Goal: Navigation & Orientation: Find specific page/section

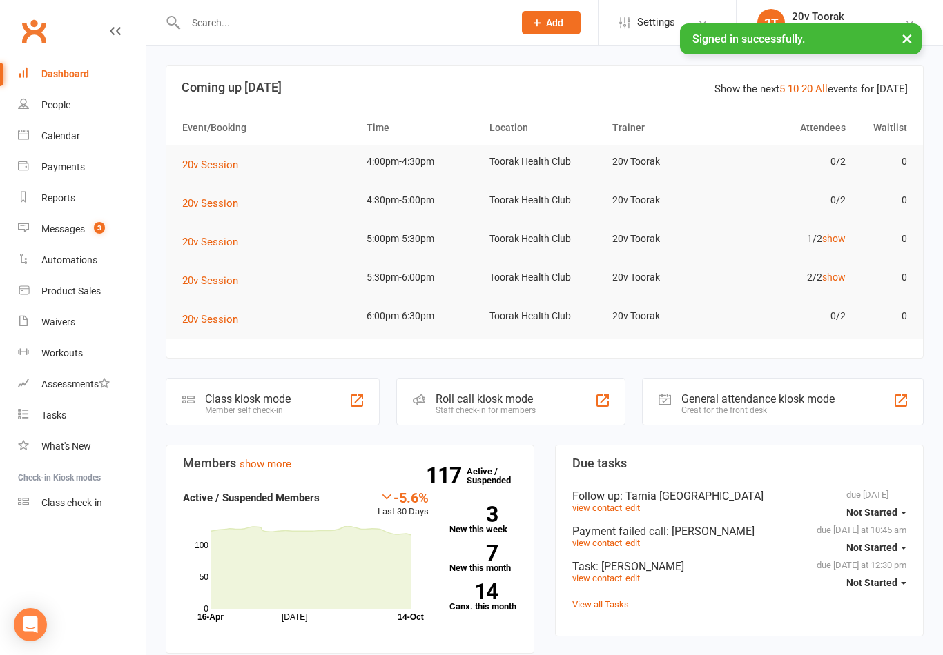
click at [79, 233] on div "Messages" at bounding box center [62, 229] width 43 height 11
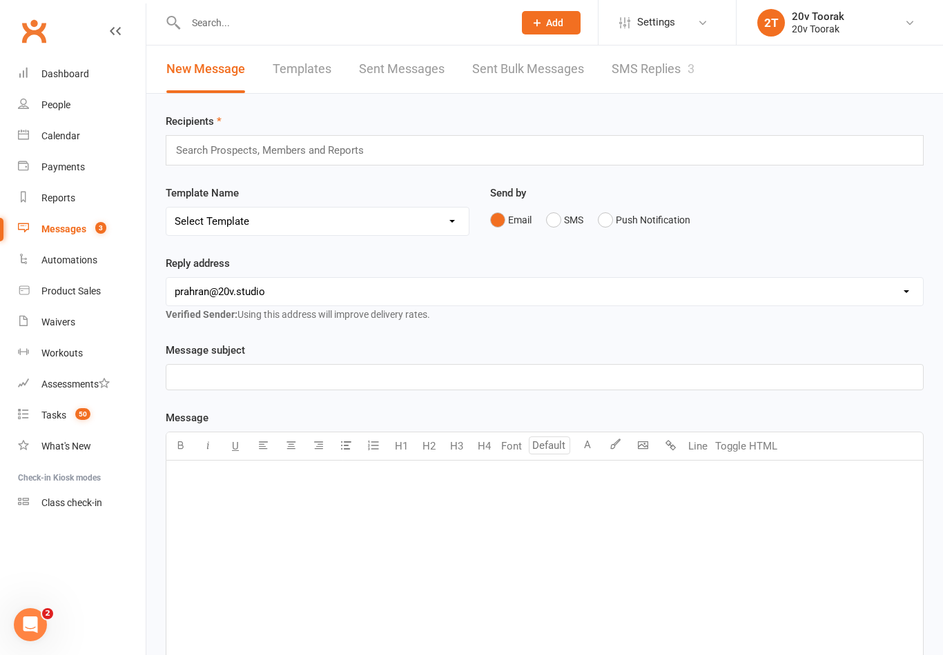
click at [658, 72] on link "SMS Replies 3" at bounding box center [652, 70] width 83 height 48
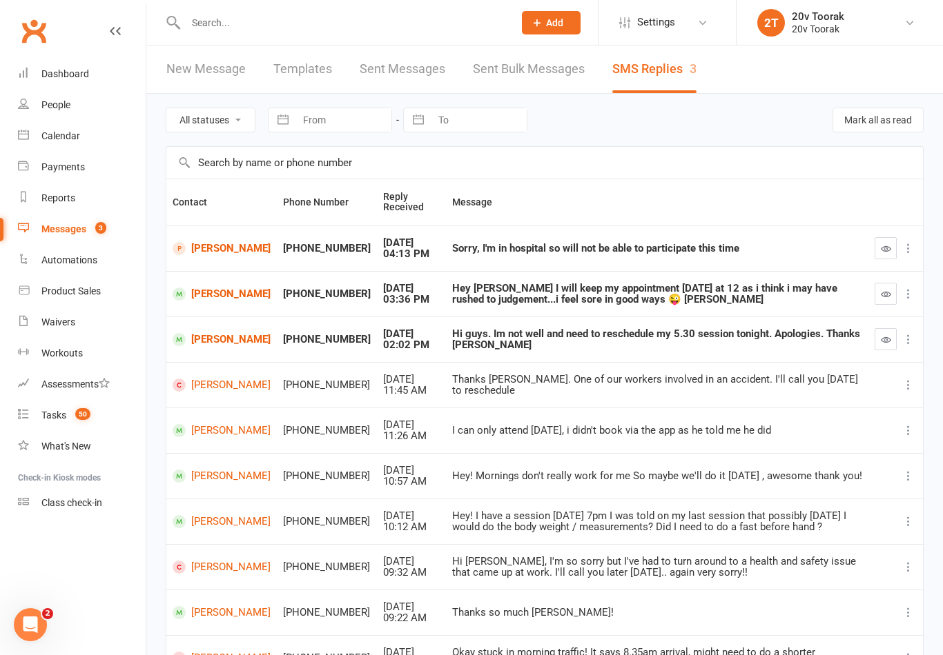
click at [50, 136] on div "Calendar" at bounding box center [60, 135] width 39 height 11
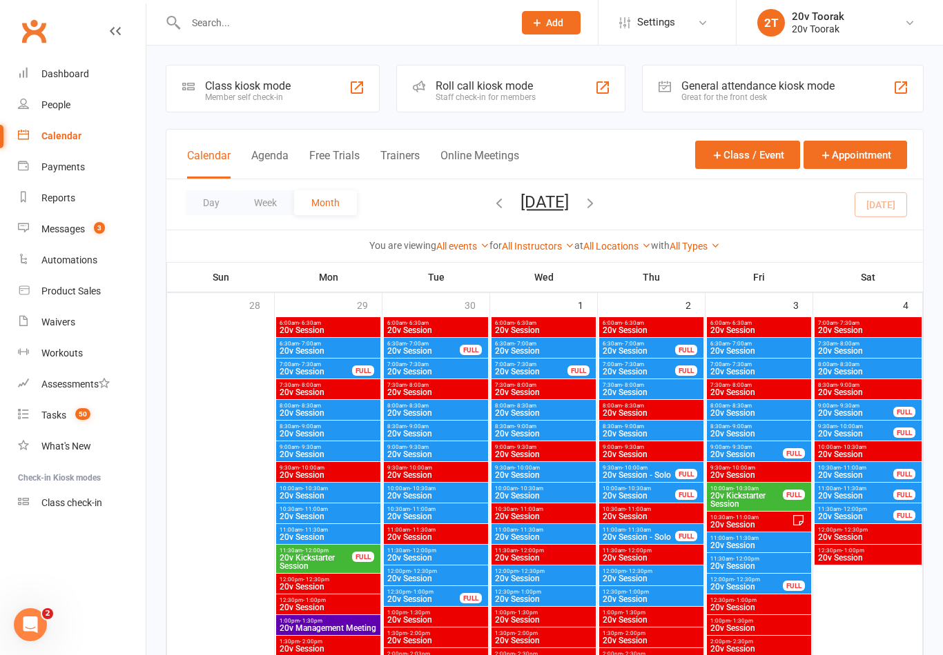
click at [270, 161] on button "Agenda" at bounding box center [269, 164] width 37 height 30
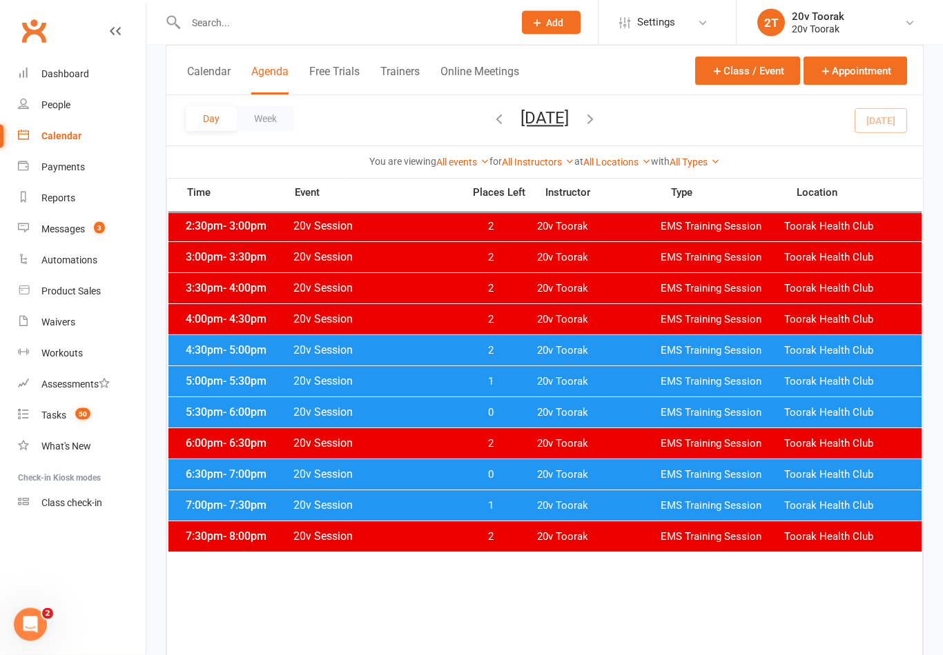
scroll to position [615, 0]
click at [815, 474] on span "Toorak Health Club" at bounding box center [846, 474] width 124 height 13
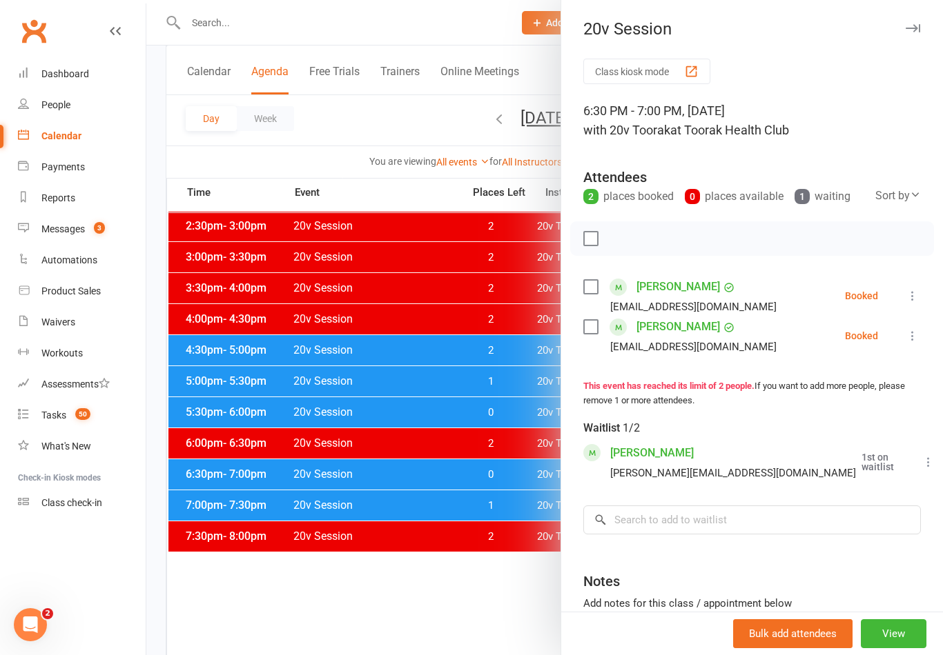
click at [435, 515] on div at bounding box center [544, 327] width 796 height 655
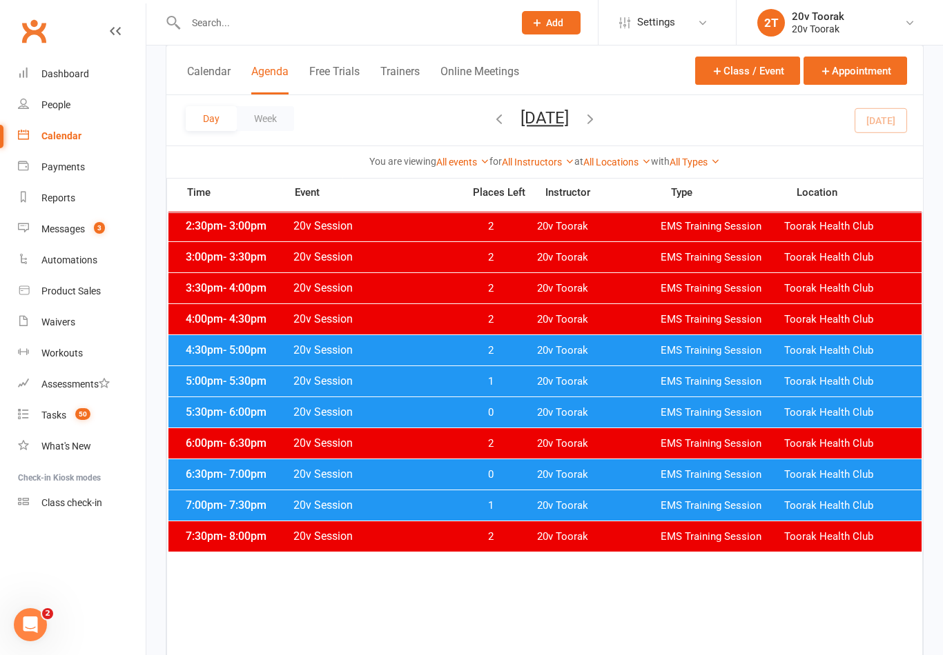
click at [502, 382] on span "1" at bounding box center [490, 381] width 72 height 13
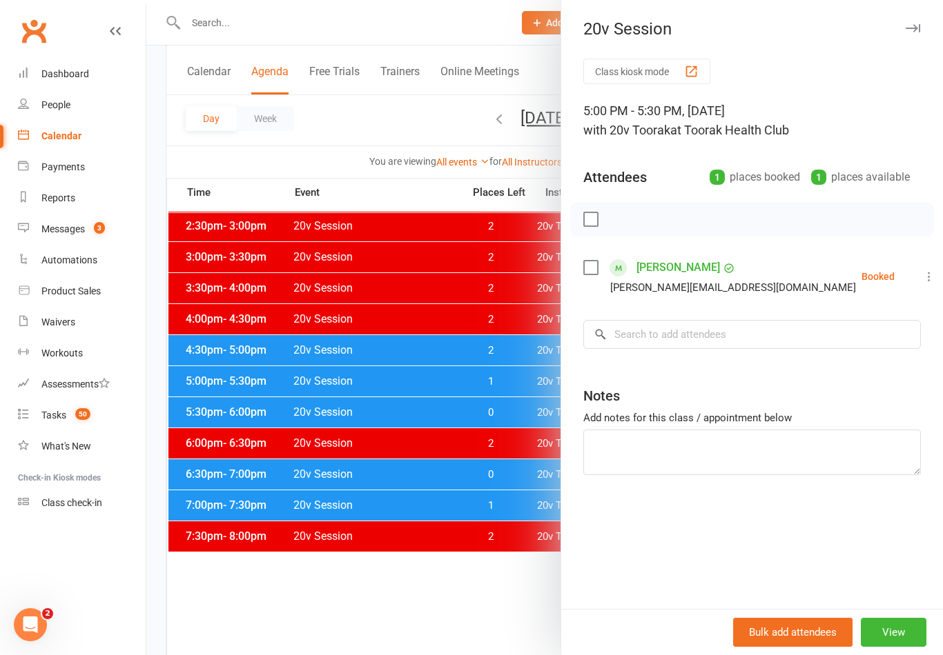
click at [504, 394] on div at bounding box center [544, 327] width 796 height 655
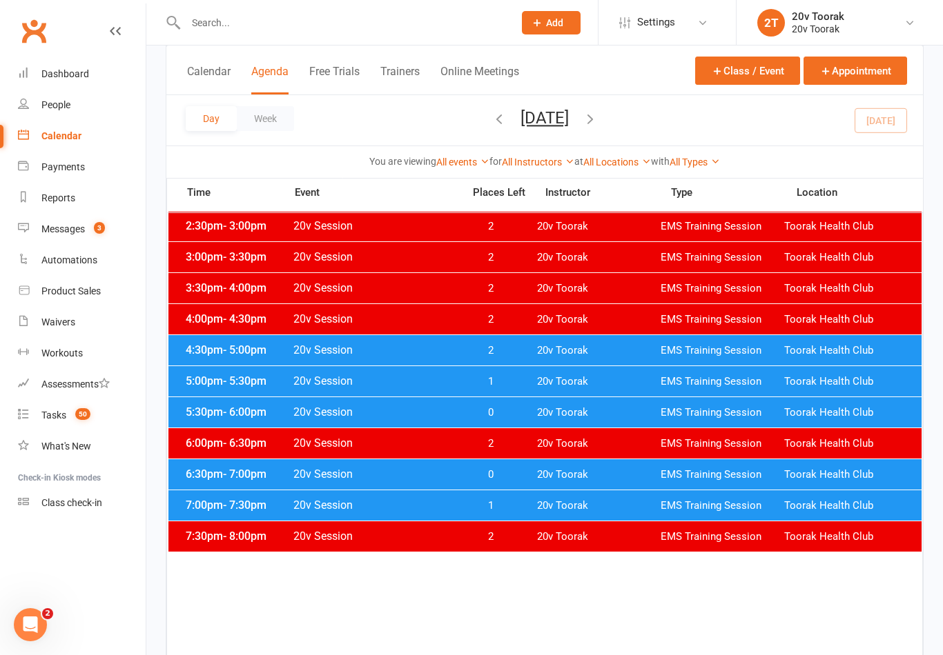
click at [522, 408] on span "0" at bounding box center [490, 412] width 72 height 13
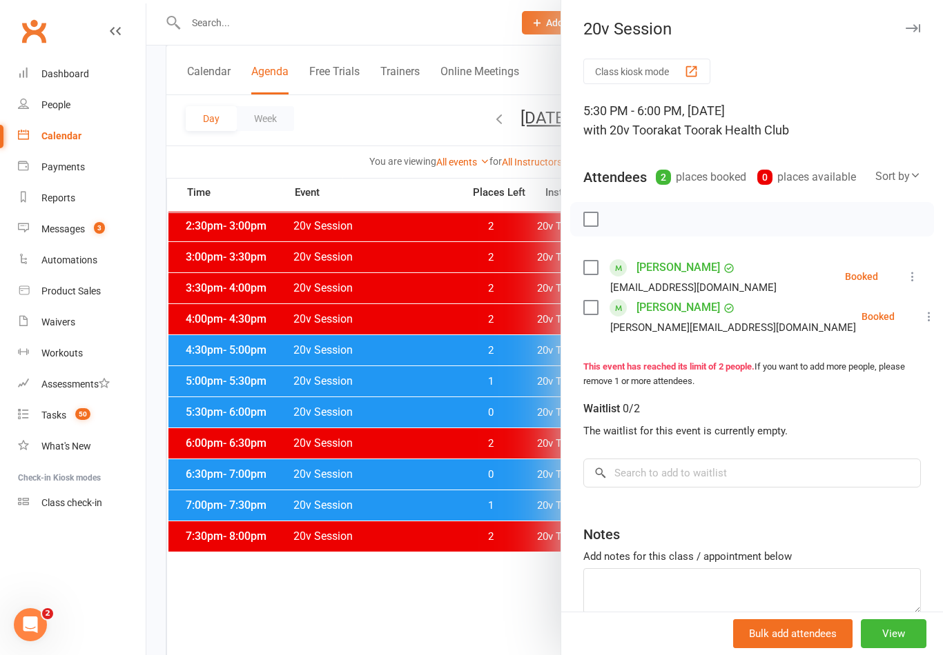
click at [518, 422] on div at bounding box center [544, 327] width 796 height 655
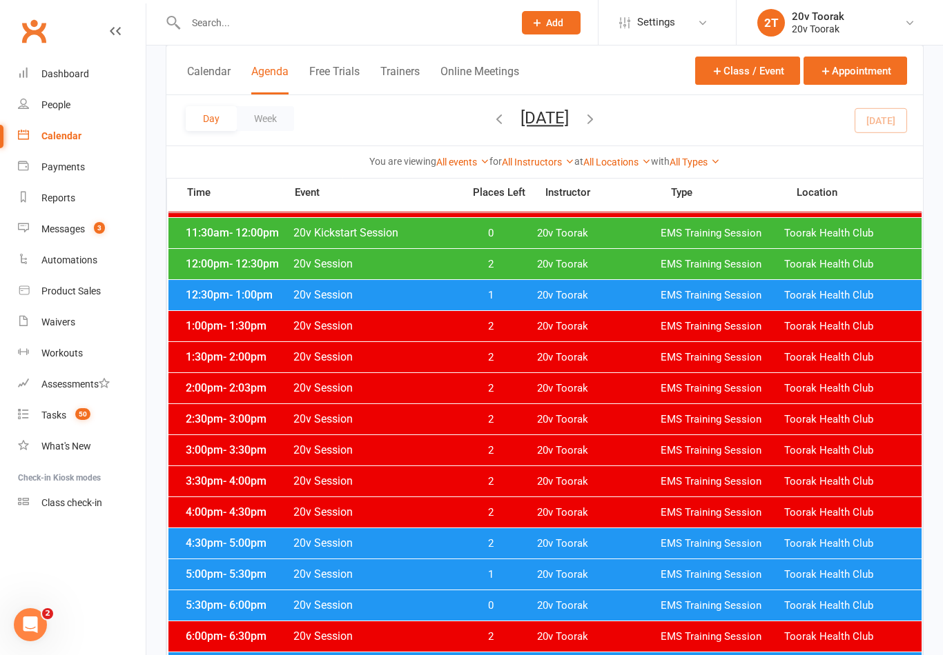
scroll to position [422, 0]
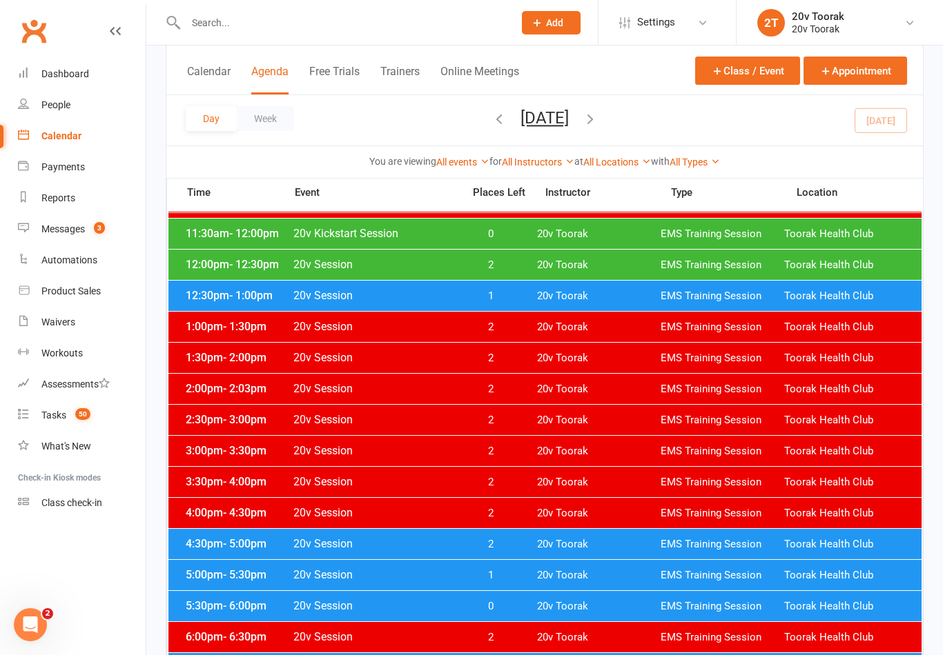
click at [87, 239] on link "Messages 3" at bounding box center [82, 229] width 128 height 31
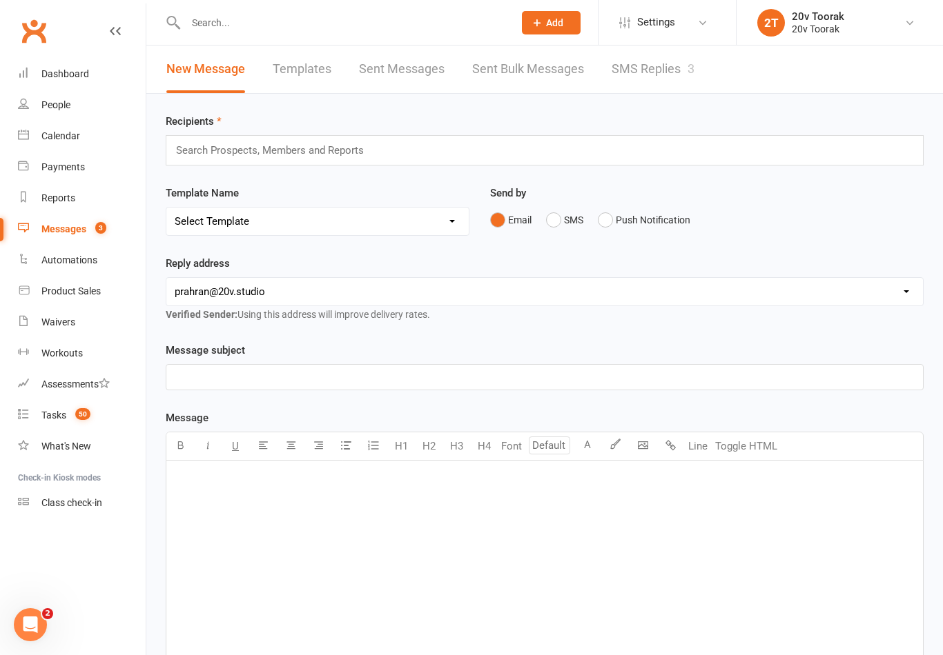
click at [662, 75] on link "SMS Replies 3" at bounding box center [652, 70] width 83 height 48
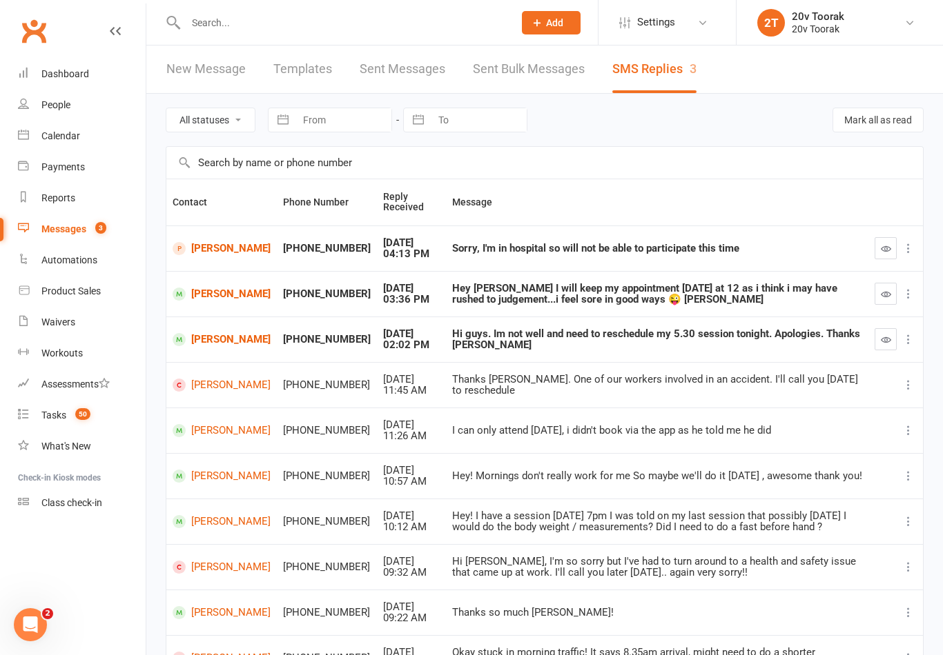
click at [207, 424] on link "[PERSON_NAME]" at bounding box center [221, 430] width 98 height 13
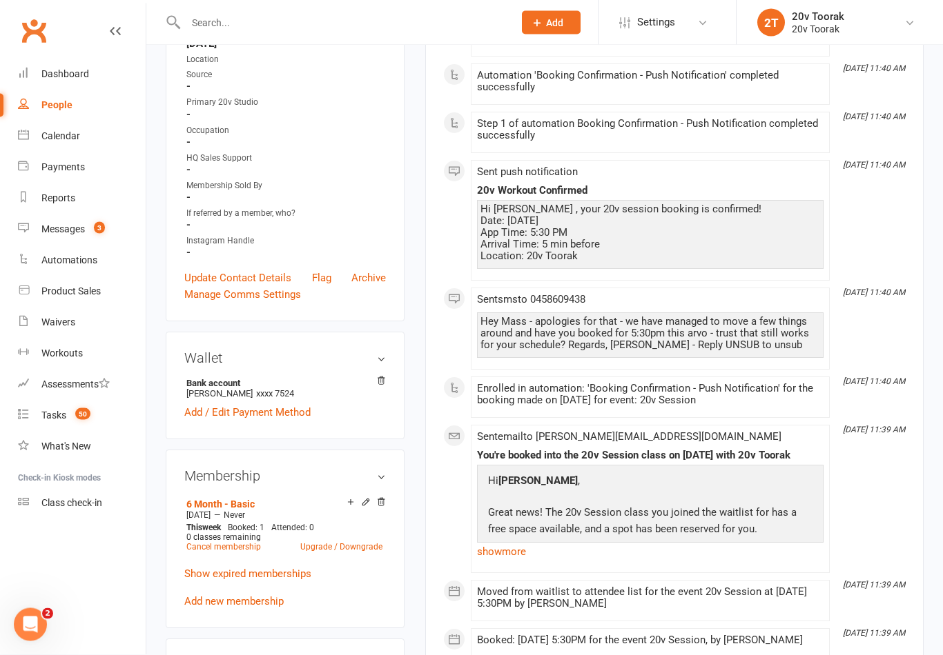
scroll to position [339, 0]
click at [484, 546] on link "show more" at bounding box center [650, 551] width 346 height 19
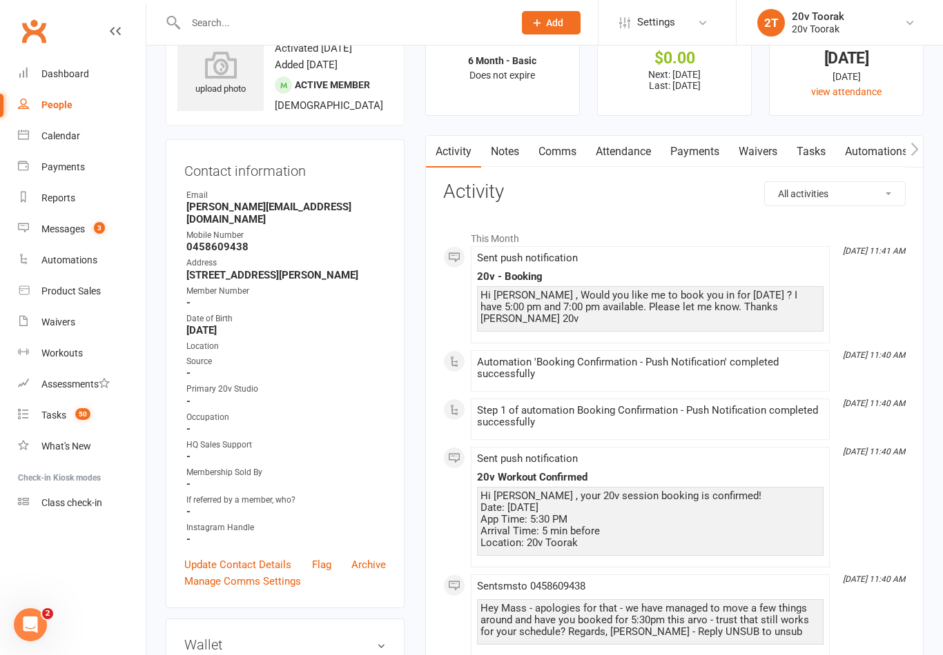
scroll to position [0, 0]
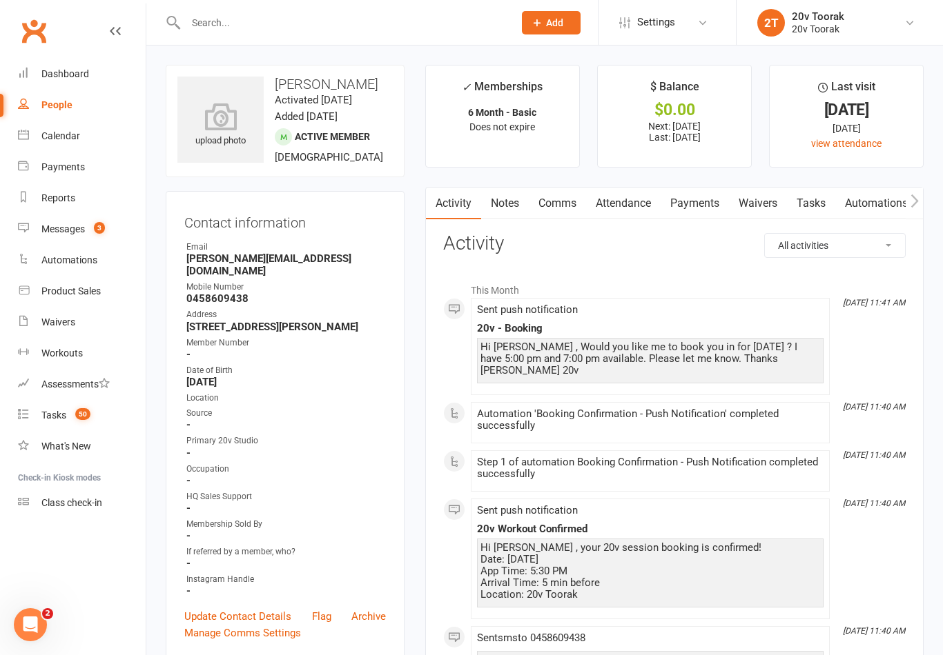
click at [68, 224] on div "Messages" at bounding box center [62, 229] width 43 height 11
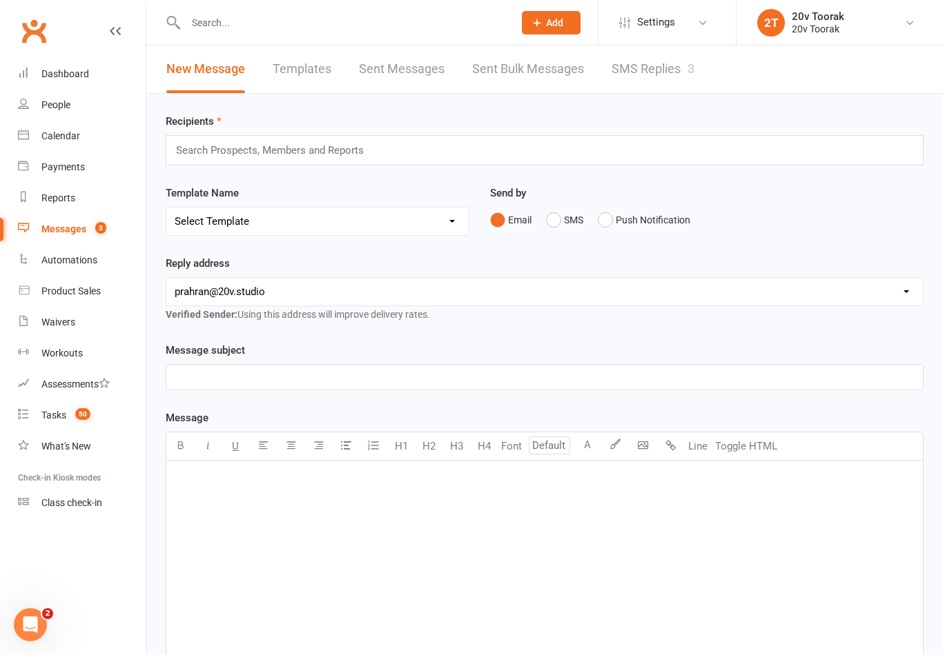
click at [647, 61] on link "SMS Replies 3" at bounding box center [652, 70] width 83 height 48
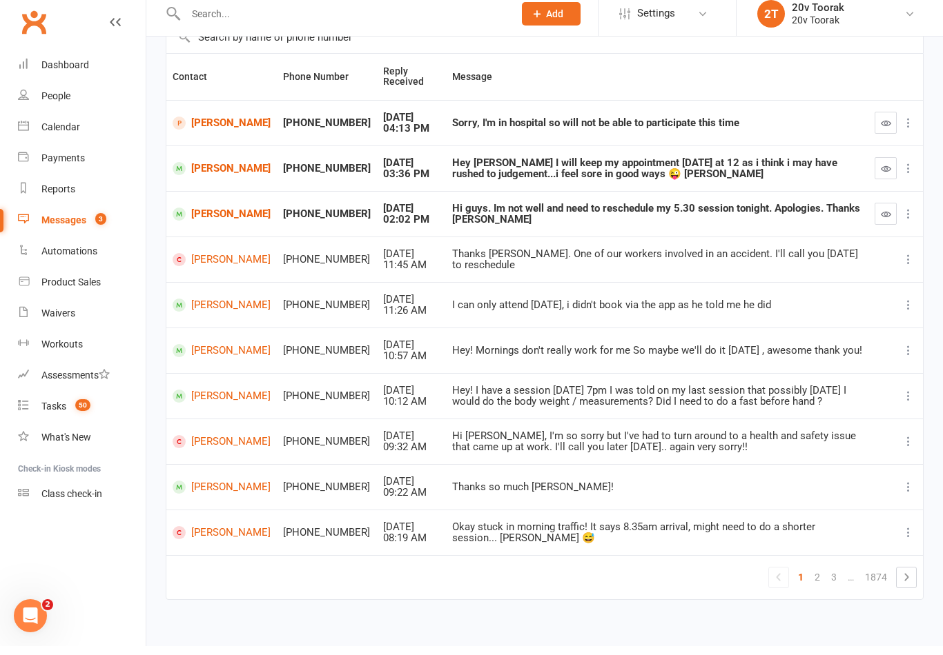
scroll to position [112, 0]
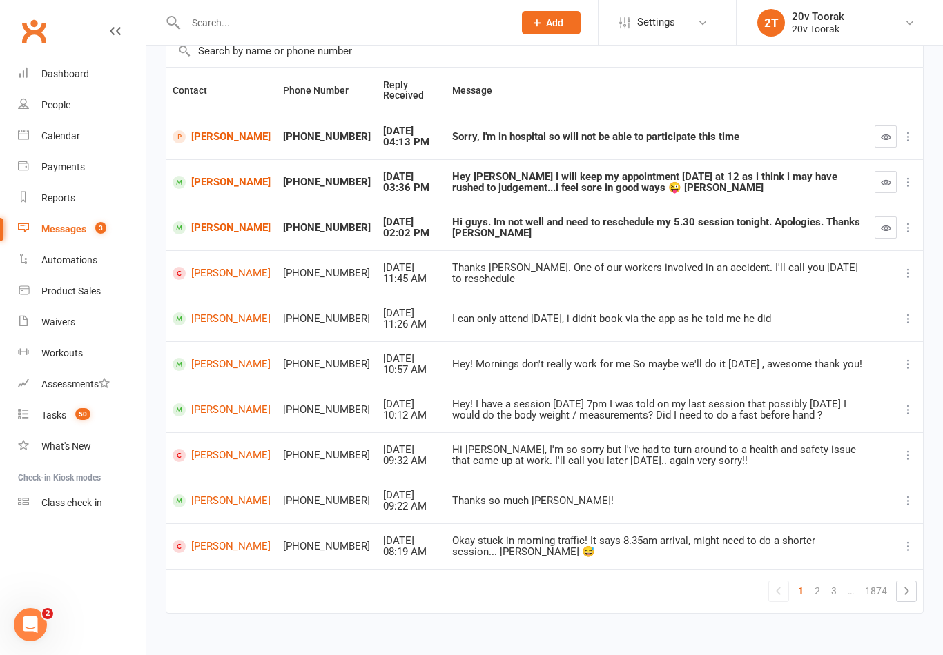
click at [210, 540] on link "[PERSON_NAME]" at bounding box center [221, 546] width 98 height 13
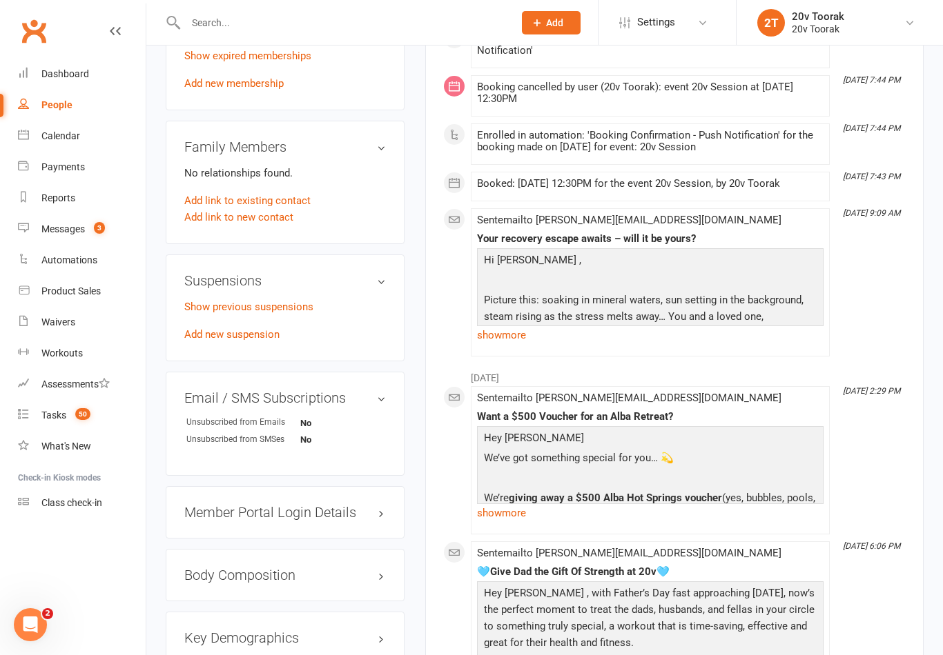
scroll to position [871, 0]
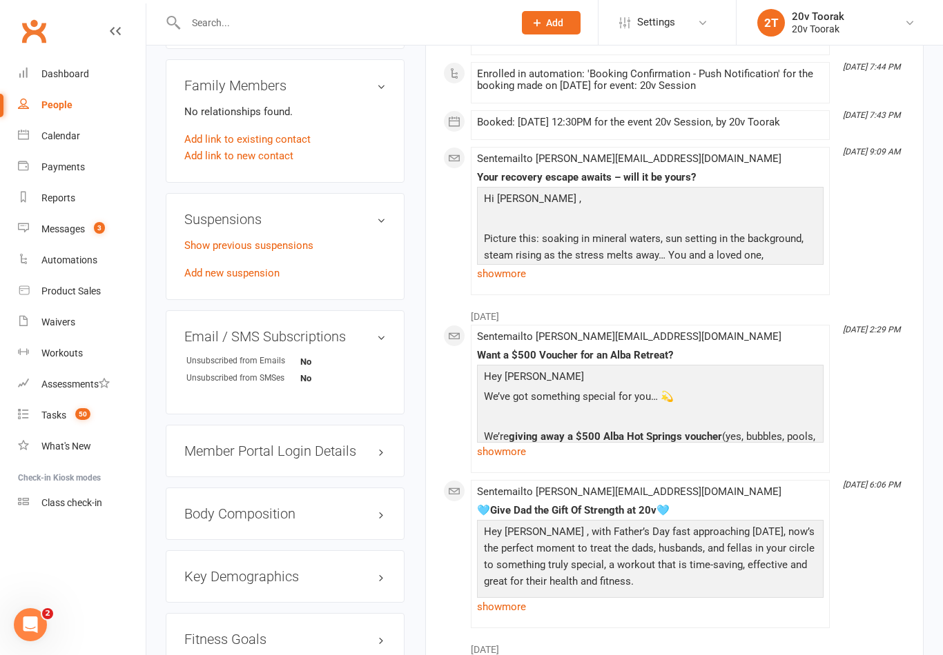
click at [760, 256] on p "Picture this: soaking in mineral waters, sun setting in the background, steam r…" at bounding box center [649, 256] width 339 height 53
click at [790, 275] on link "show more" at bounding box center [650, 273] width 346 height 19
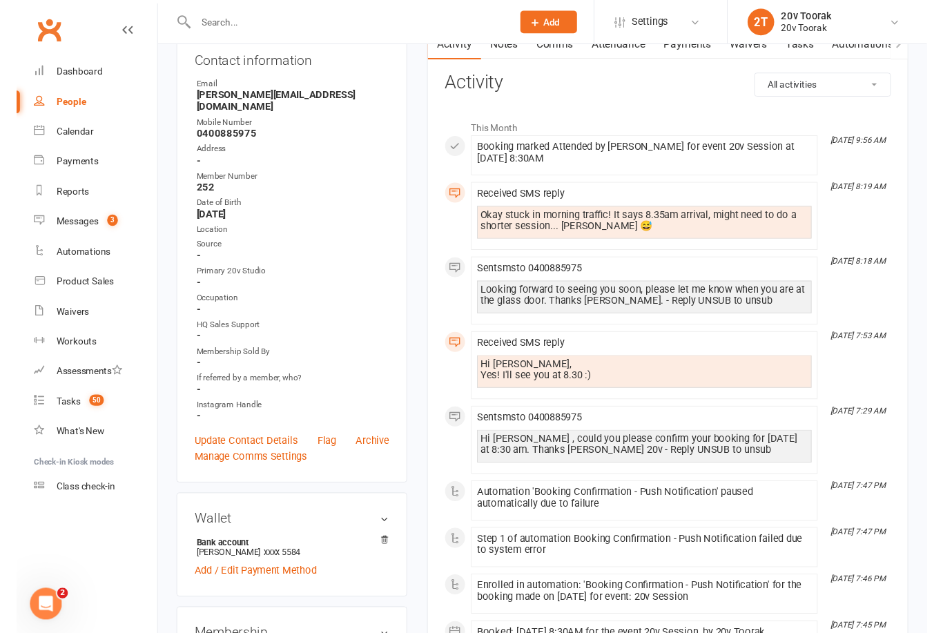
scroll to position [170, 0]
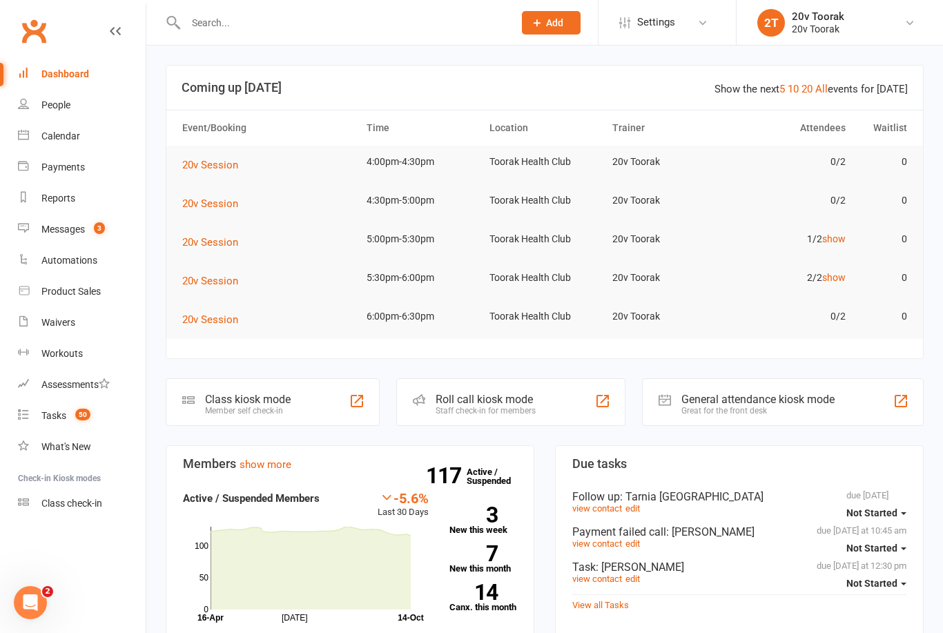
click at [50, 134] on div "Calendar" at bounding box center [60, 135] width 39 height 11
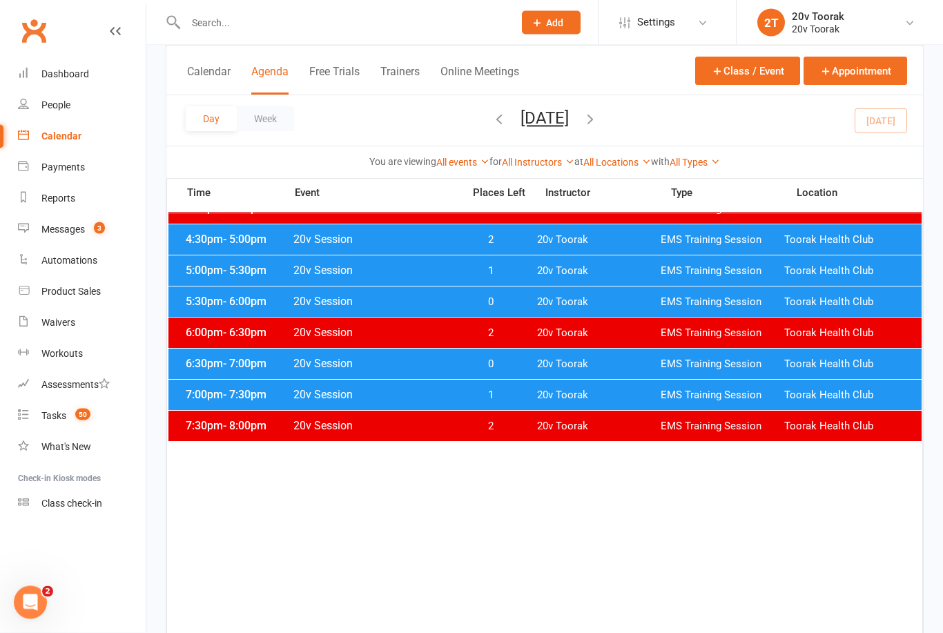
click at [210, 366] on span "6:30pm - 7:00pm" at bounding box center [237, 363] width 110 height 13
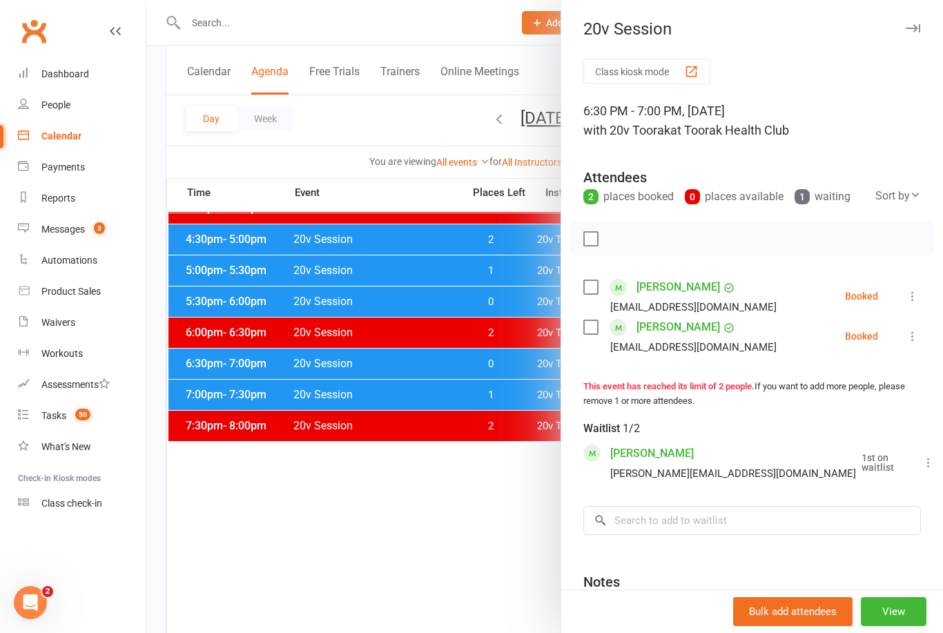
click at [226, 355] on div at bounding box center [544, 316] width 796 height 633
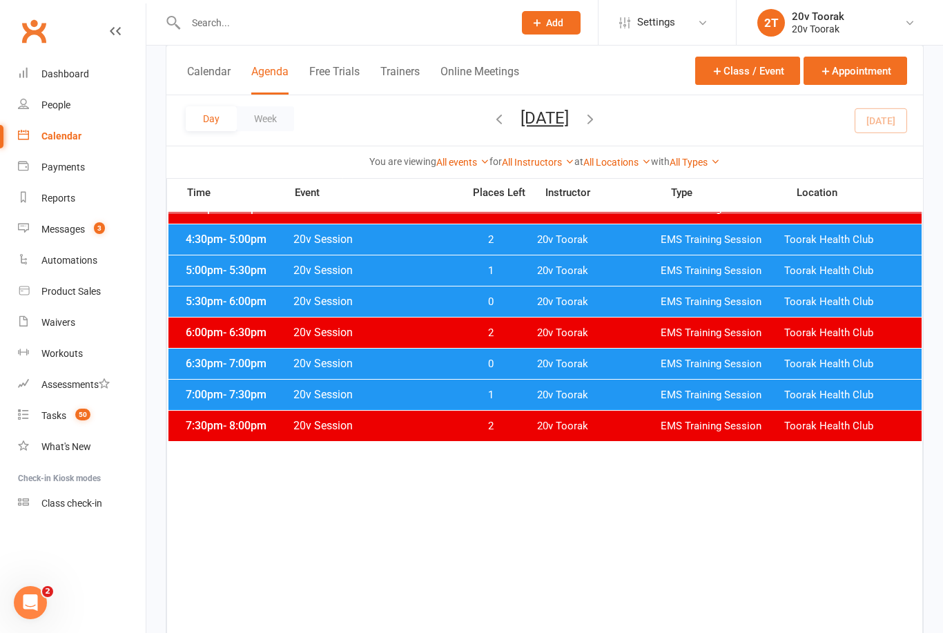
click at [206, 290] on div "5:30pm - 6:00pm 20v Session 0 20v Toorak EMS Training Session Toorak Health Club" at bounding box center [544, 301] width 753 height 30
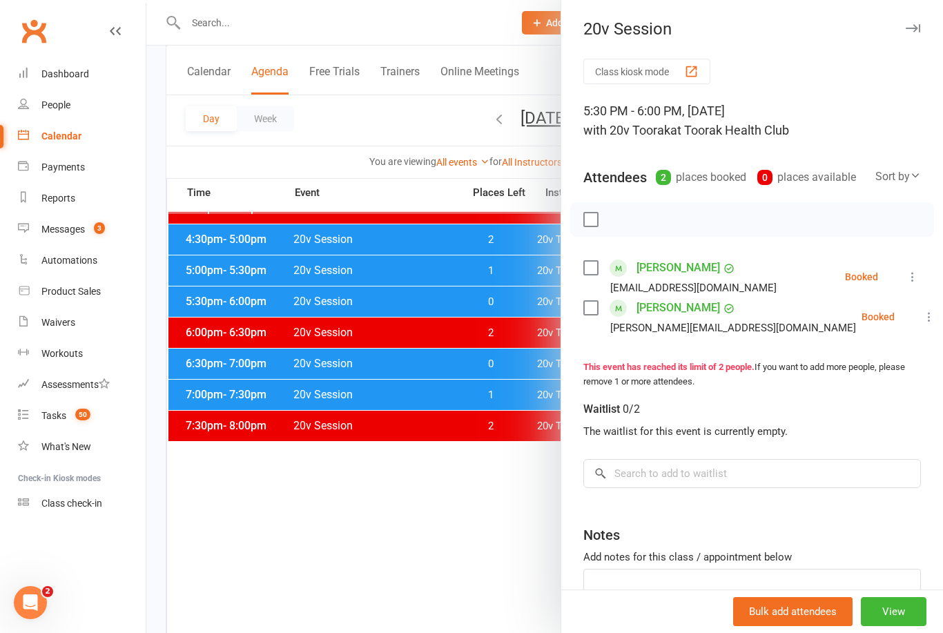
click at [219, 315] on div at bounding box center [544, 316] width 796 height 633
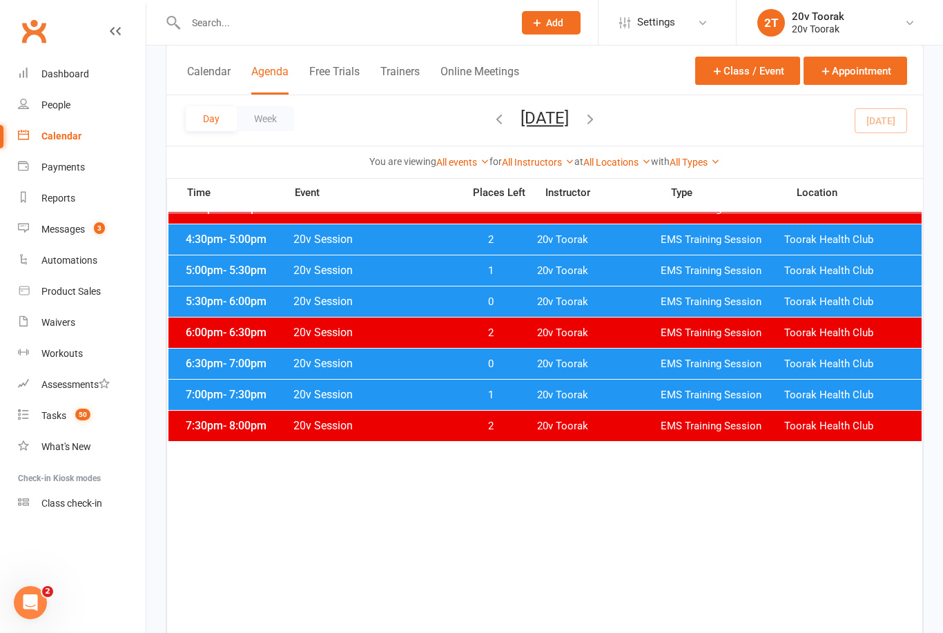
click at [200, 273] on span "5:00pm - 5:30pm" at bounding box center [237, 270] width 110 height 13
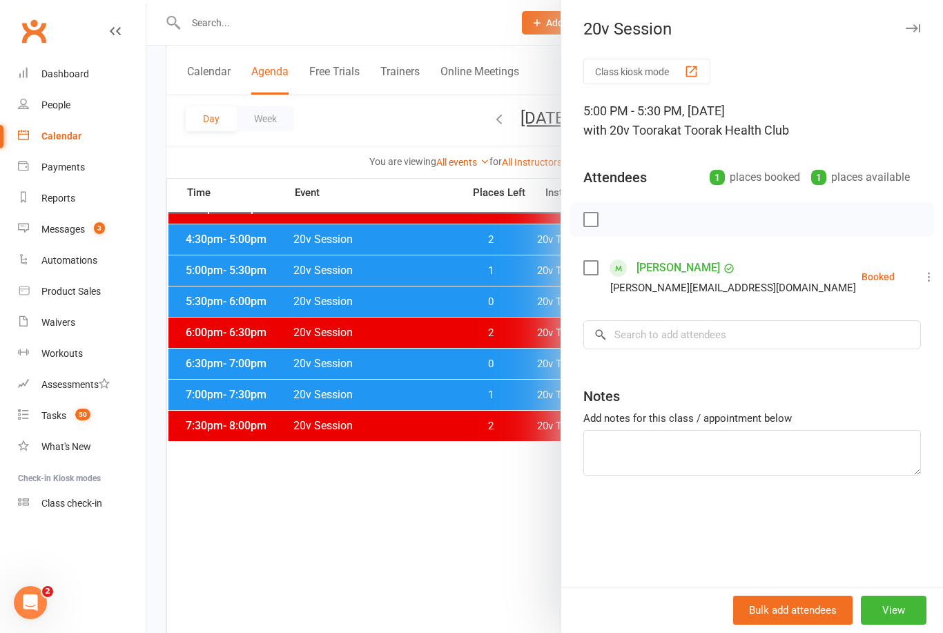
click at [206, 272] on div at bounding box center [544, 316] width 796 height 633
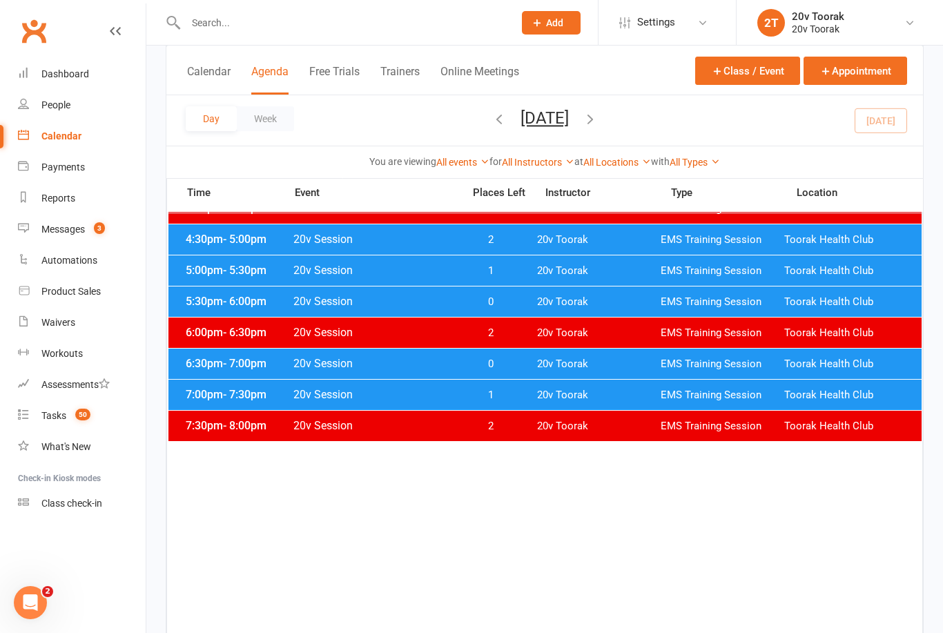
click at [206, 241] on span "4:30pm - 5:00pm" at bounding box center [237, 239] width 110 height 13
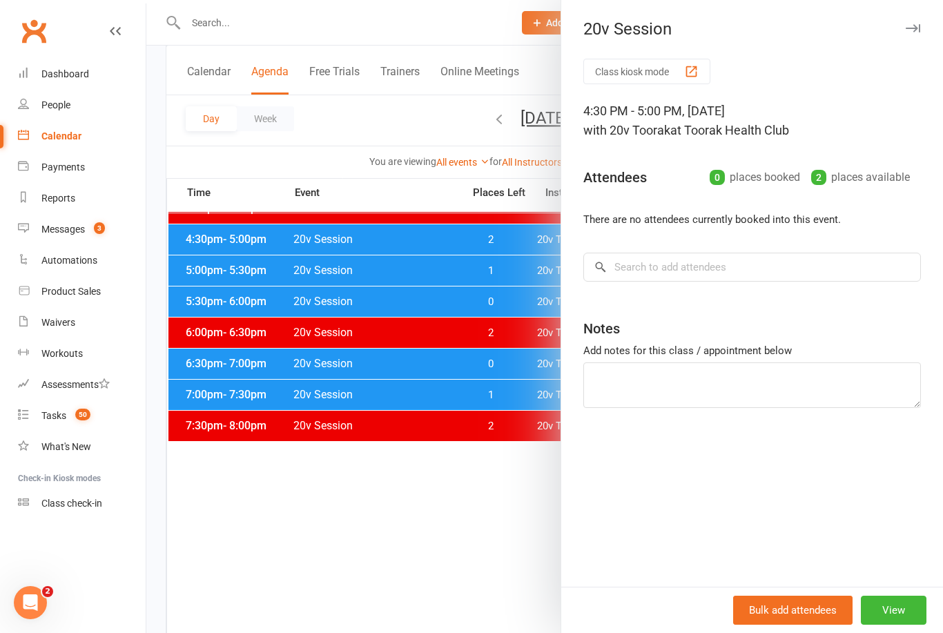
click at [205, 251] on div at bounding box center [544, 316] width 796 height 633
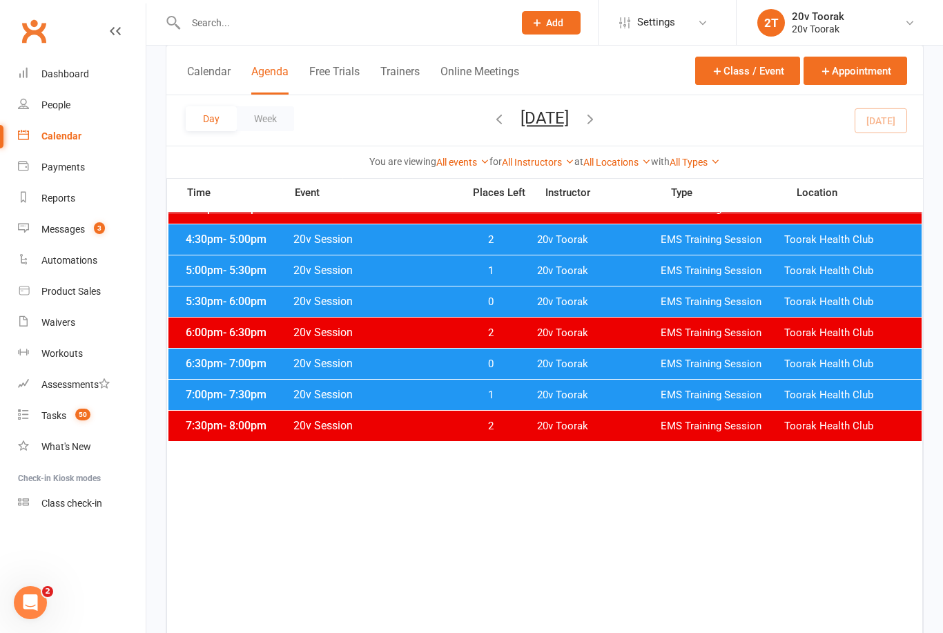
click at [816, 276] on span "Toorak Health Club" at bounding box center [846, 270] width 124 height 13
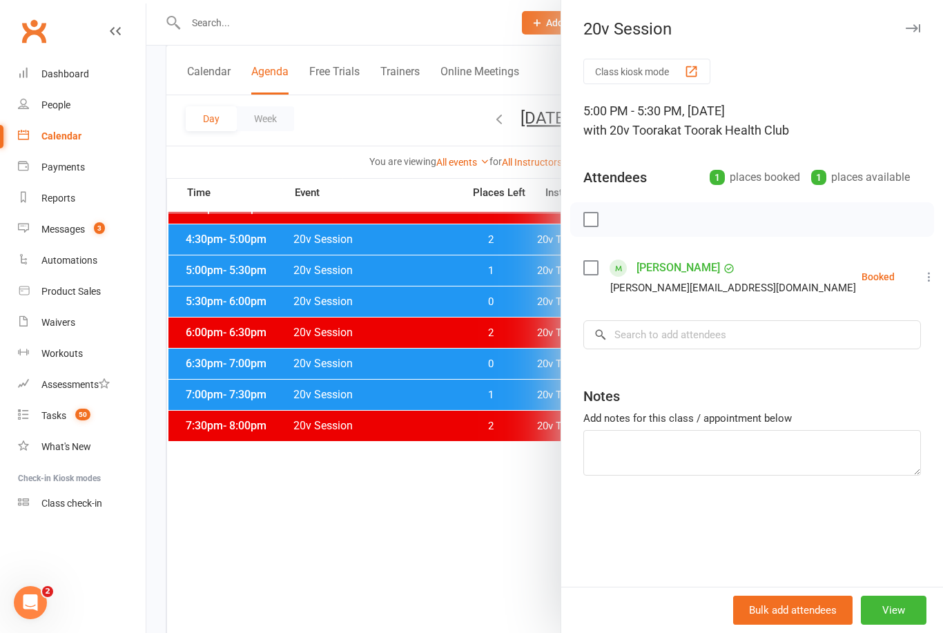
click at [931, 277] on div "Class kiosk mode 5:00 PM - 5:30 PM, Tuesday, October, 14, 2025 with 20v Toorak …" at bounding box center [752, 323] width 382 height 528
click at [919, 264] on li "Tanya Sasivanij Tanya.Sasivanij@gmail.com Booked More info Remove Check in Mark…" at bounding box center [751, 277] width 337 height 40
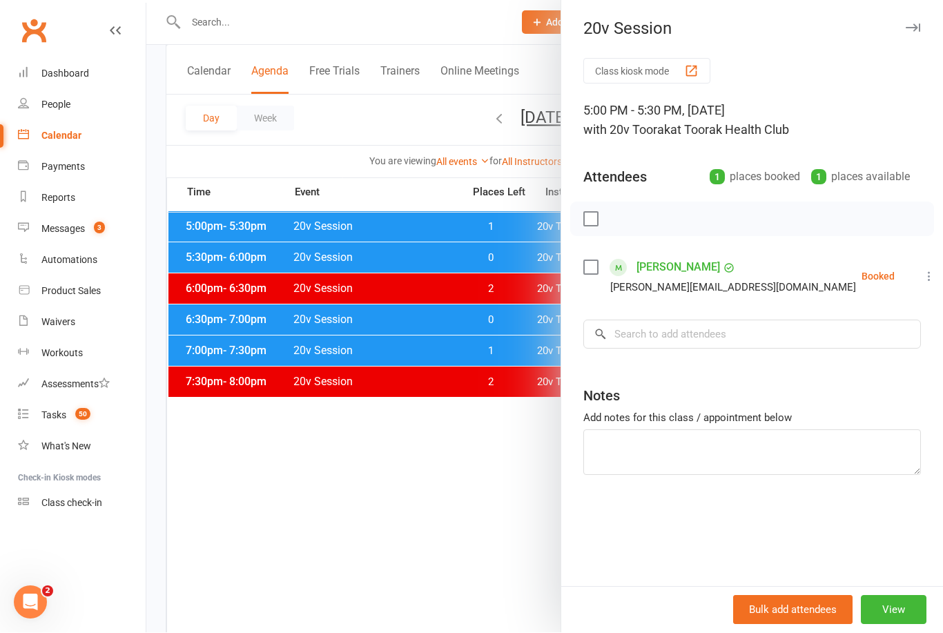
click at [203, 303] on div at bounding box center [544, 316] width 796 height 633
